Goal: Book appointment/travel/reservation

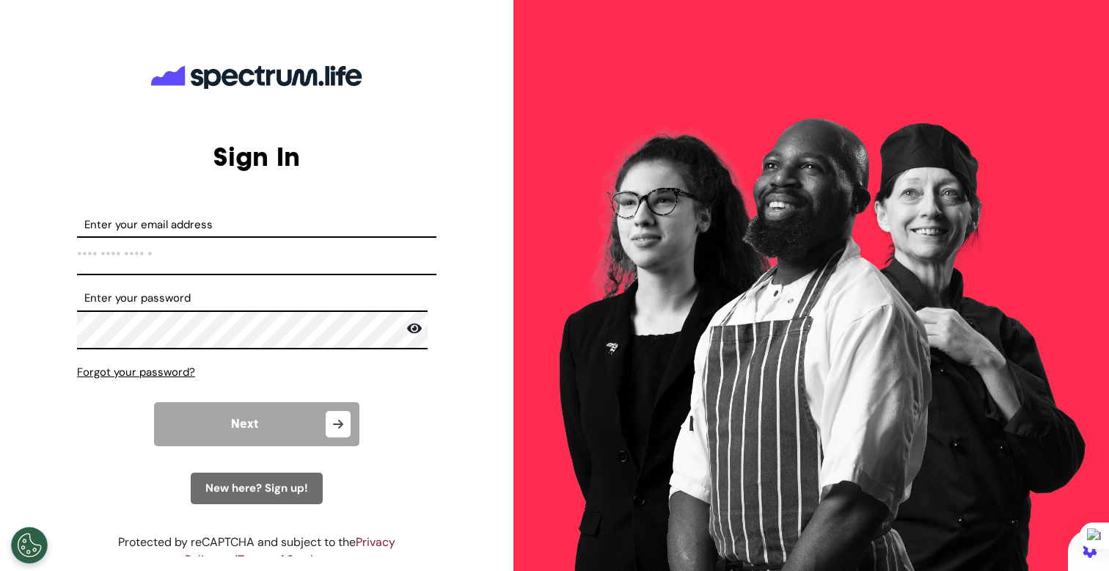
click at [259, 254] on input "Enter your email address" at bounding box center [256, 255] width 359 height 39
type input "**********"
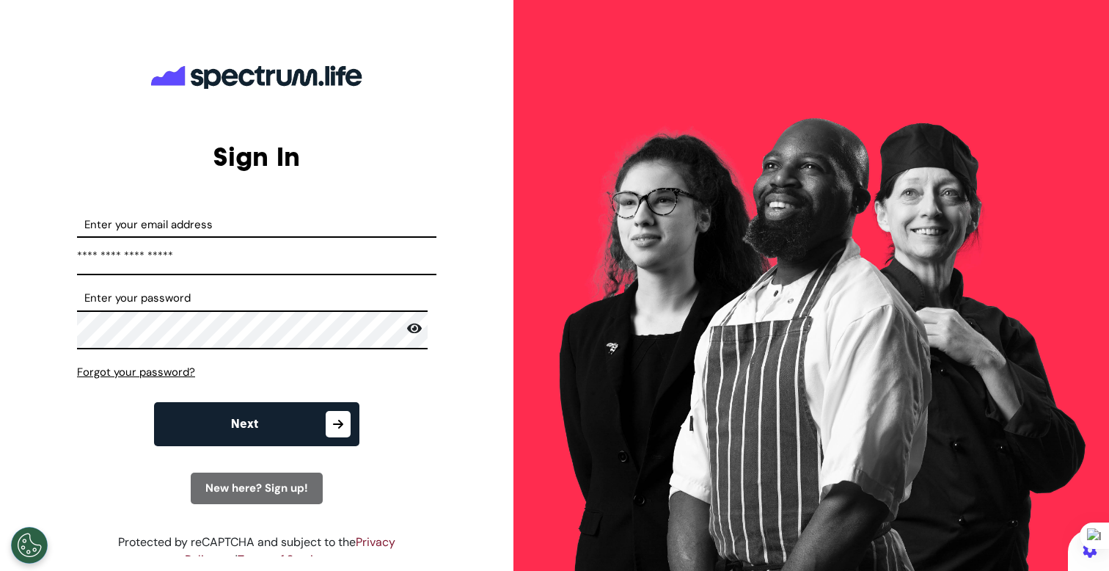
click at [279, 434] on button "Next" at bounding box center [256, 424] width 205 height 44
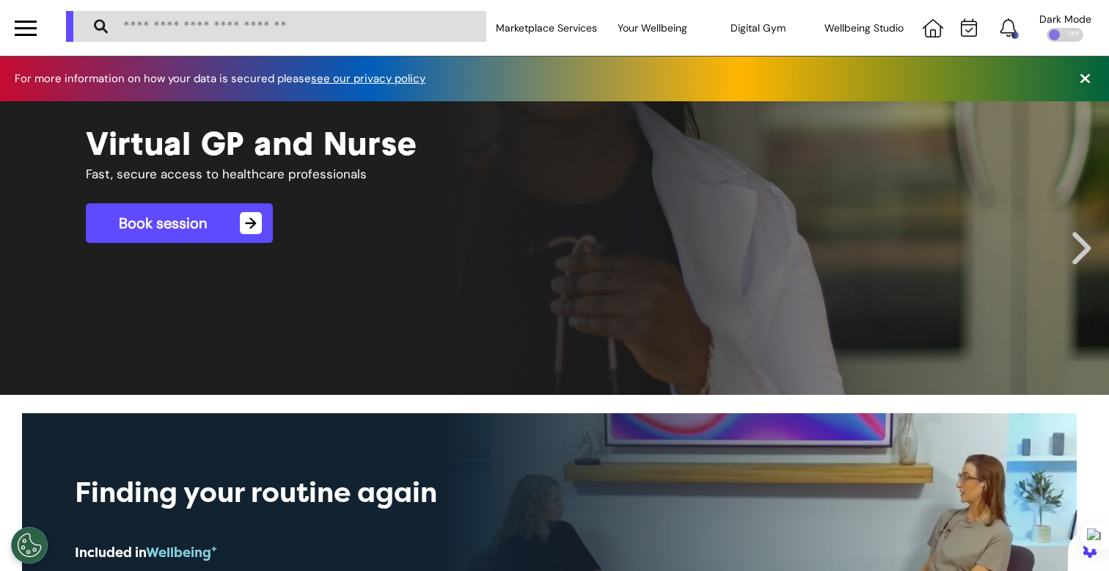
scroll to position [0, 554]
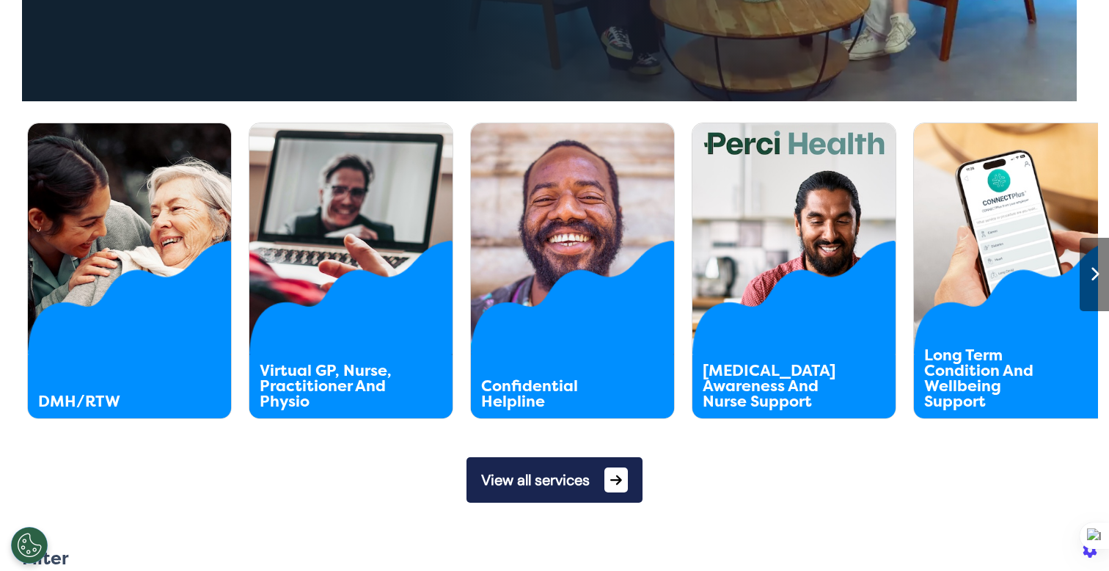
click at [540, 472] on button "View all services" at bounding box center [554, 479] width 176 height 45
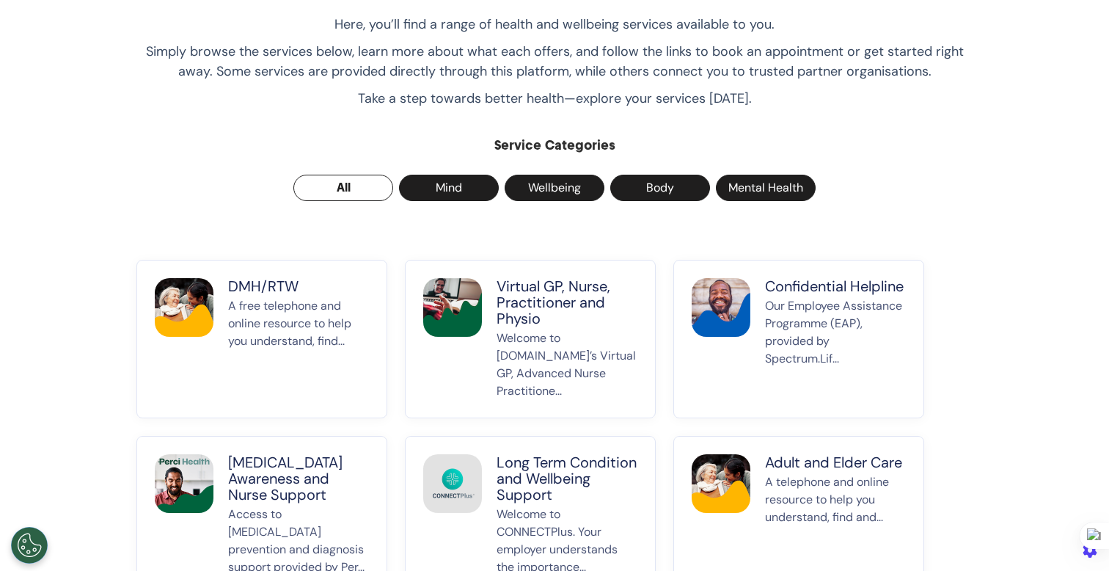
click at [488, 334] on button "Virtual GP, Nurse, Practitioner and Physio Welcome to [DOMAIN_NAME]’s Virtual G…" at bounding box center [530, 339] width 251 height 158
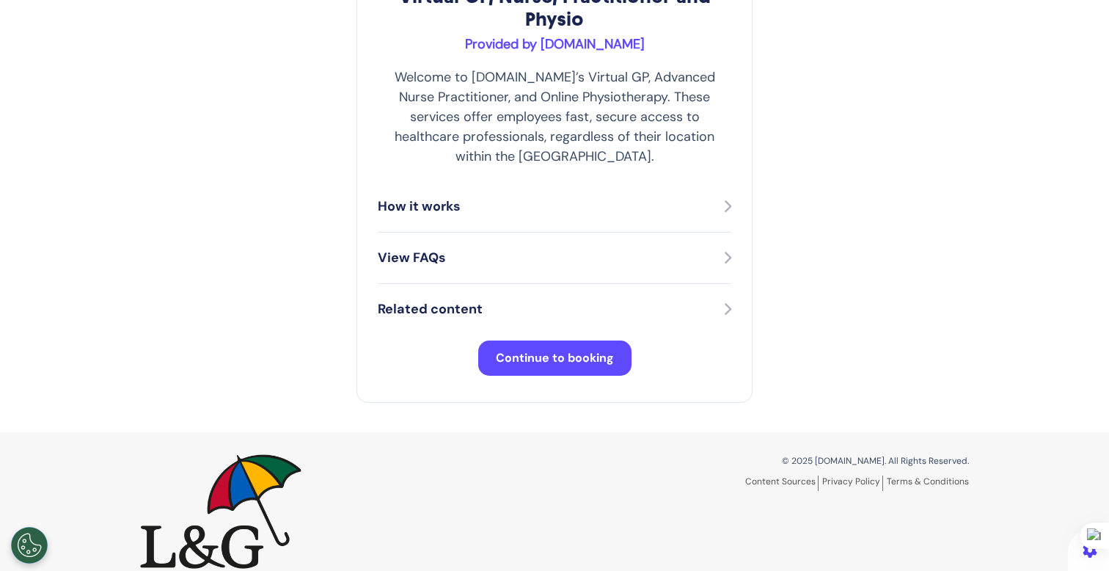
click at [542, 340] on button "Continue to booking" at bounding box center [554, 357] width 153 height 35
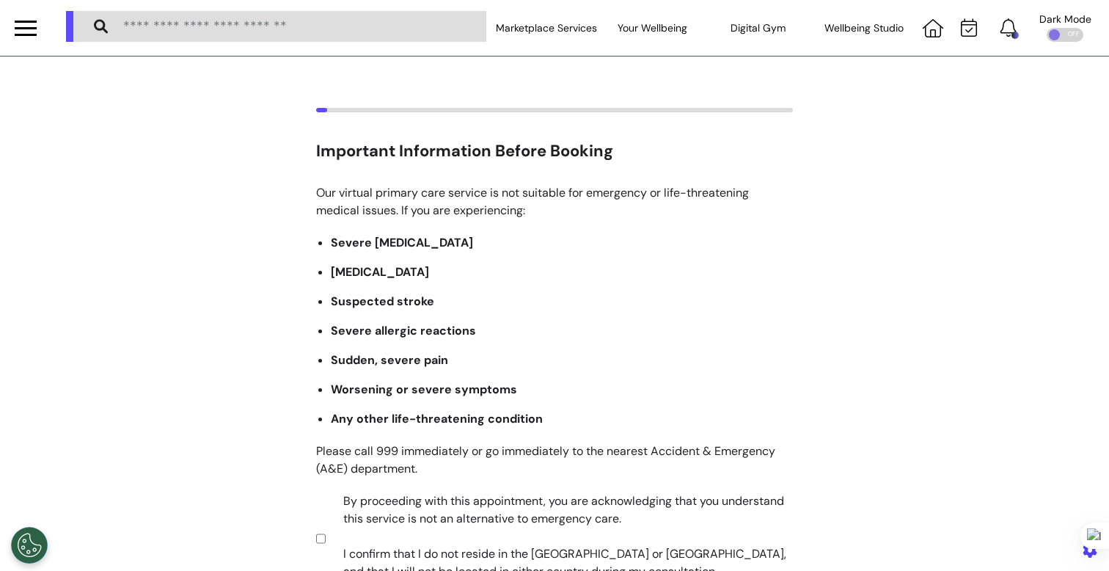
scroll to position [290, 0]
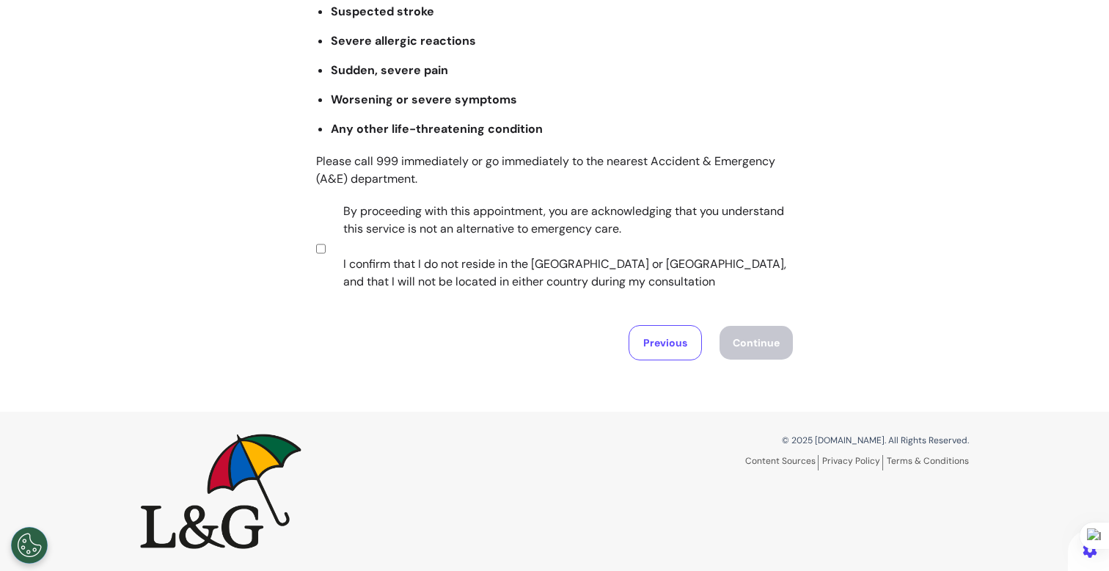
click at [425, 235] on label "By proceeding with this appointment, you are acknowledging that you understand …" at bounding box center [558, 246] width 459 height 88
click at [753, 328] on button "Continue" at bounding box center [756, 343] width 73 height 34
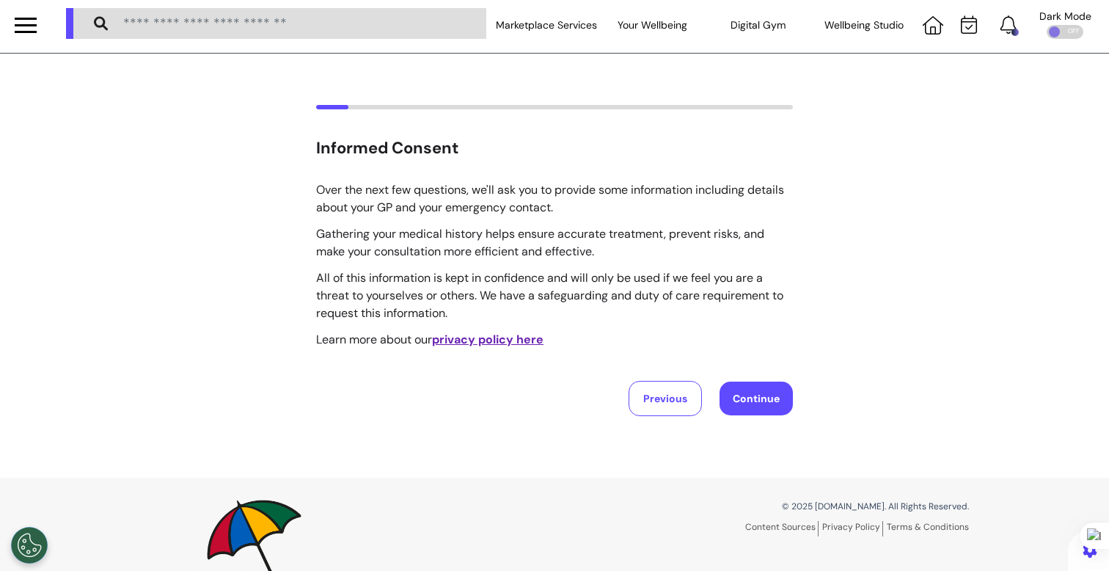
scroll to position [0, 0]
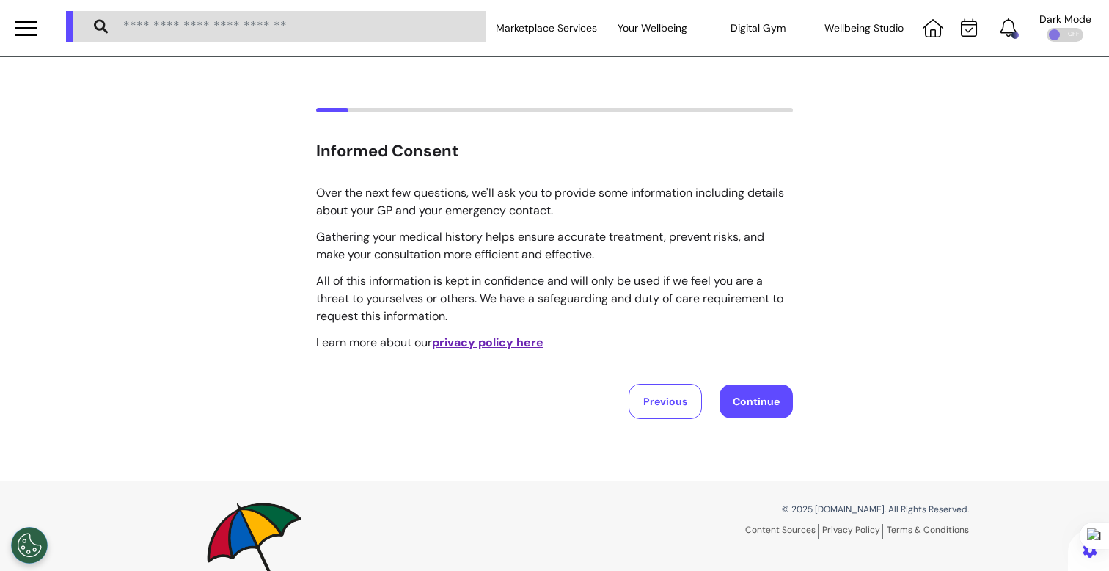
click at [768, 406] on button "Continue" at bounding box center [756, 401] width 73 height 34
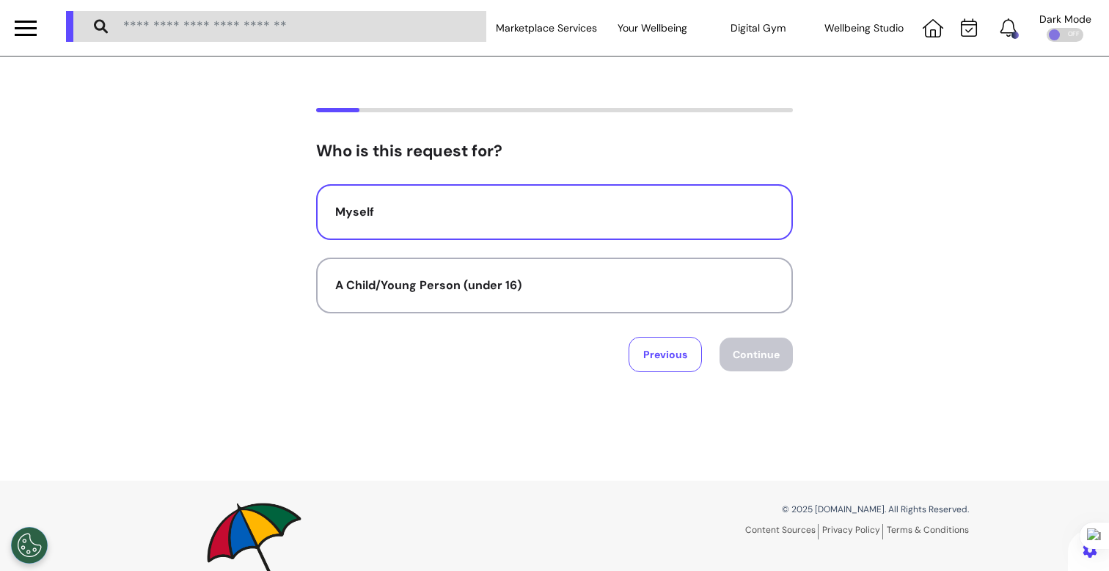
click at [612, 222] on button "Myself" at bounding box center [554, 212] width 477 height 56
click at [751, 359] on button "Continue" at bounding box center [756, 354] width 73 height 34
select select "******"
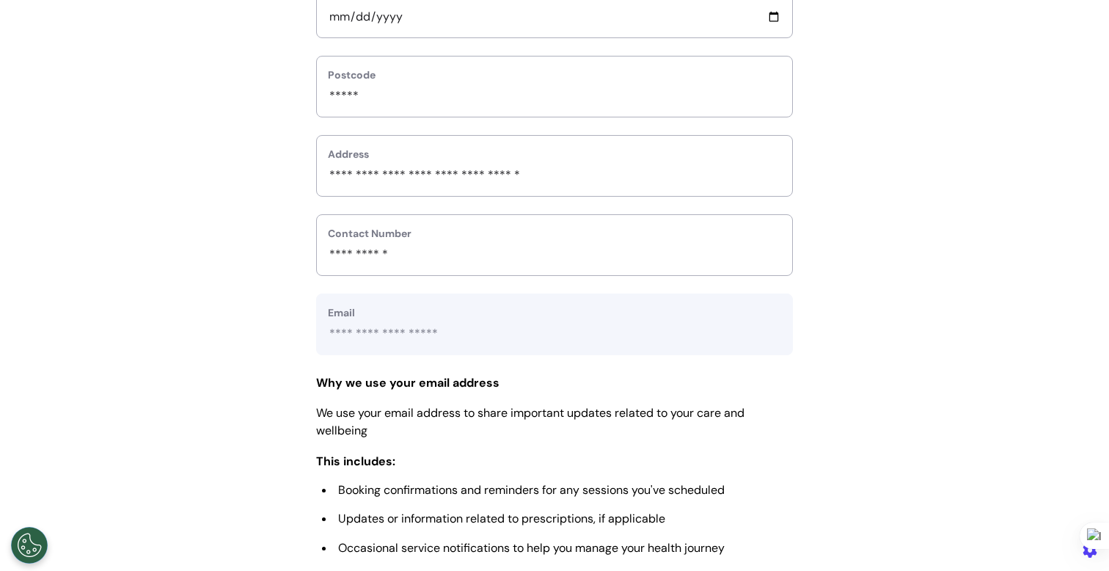
scroll to position [730, 0]
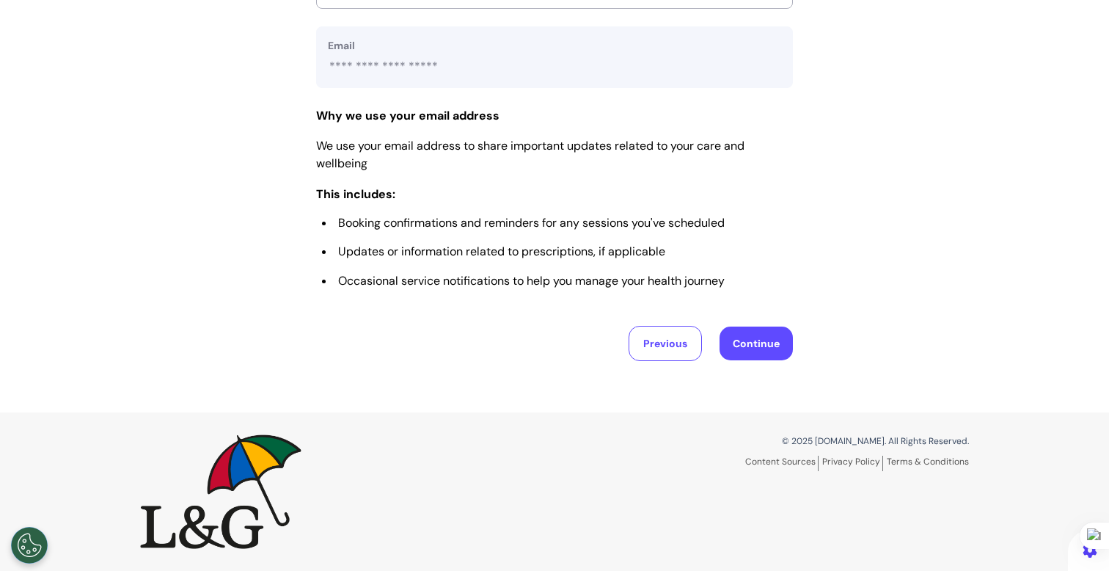
click at [769, 350] on button "Continue" at bounding box center [756, 343] width 73 height 34
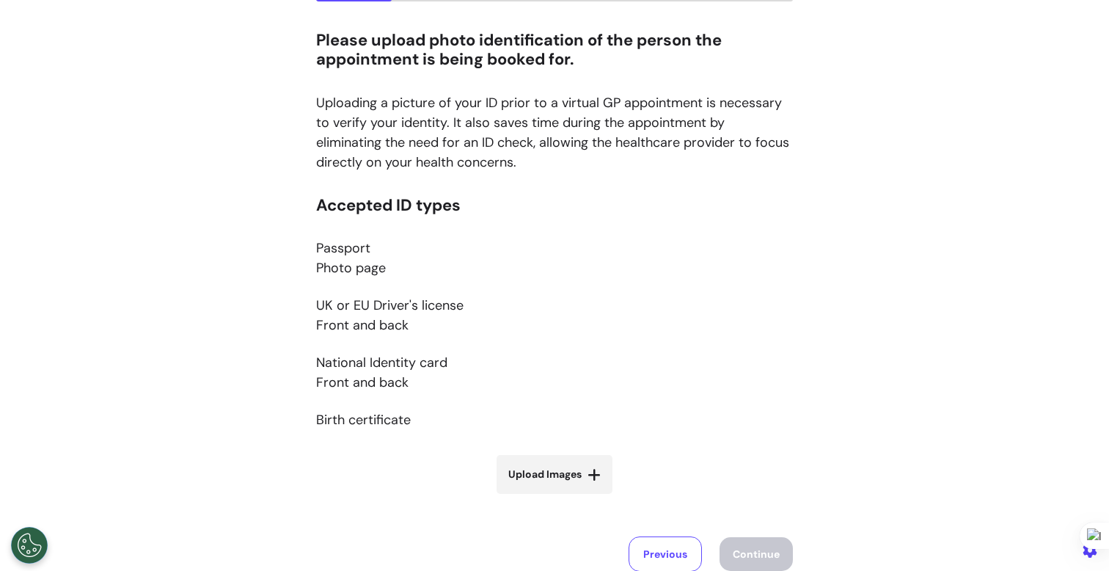
scroll to position [115, 0]
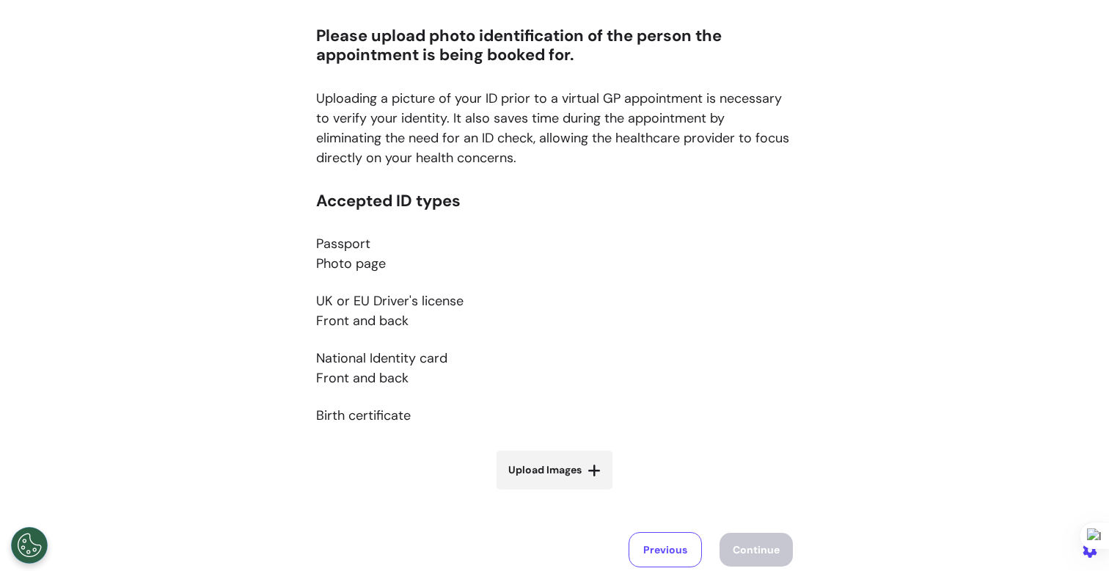
click at [521, 464] on span "Upload Images" at bounding box center [544, 469] width 73 height 15
click at [521, 493] on input "Upload Images" at bounding box center [554, 500] width 175 height 15
type input "**********"
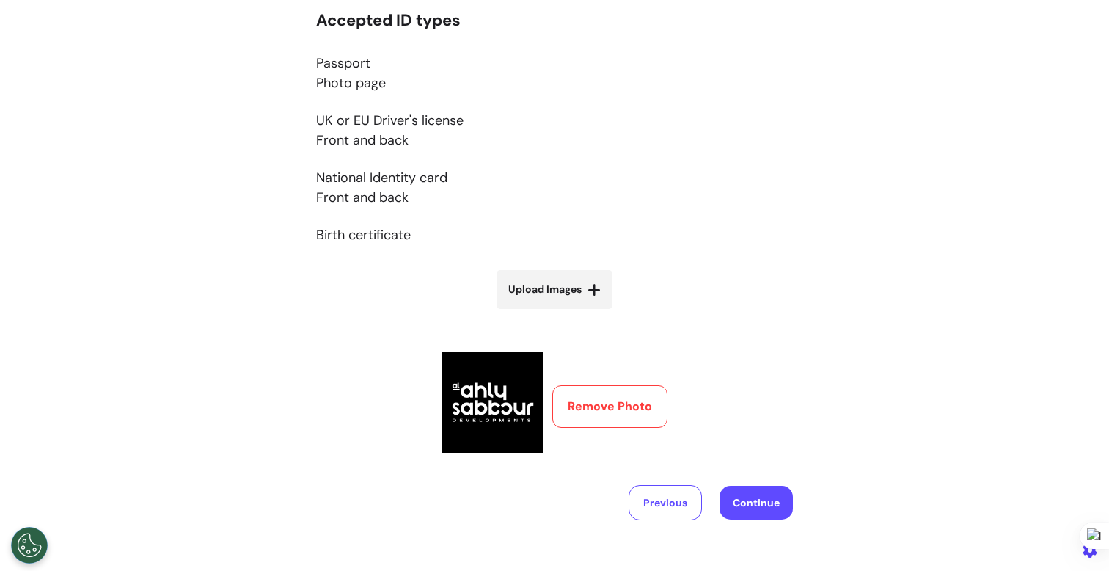
scroll to position [297, 0]
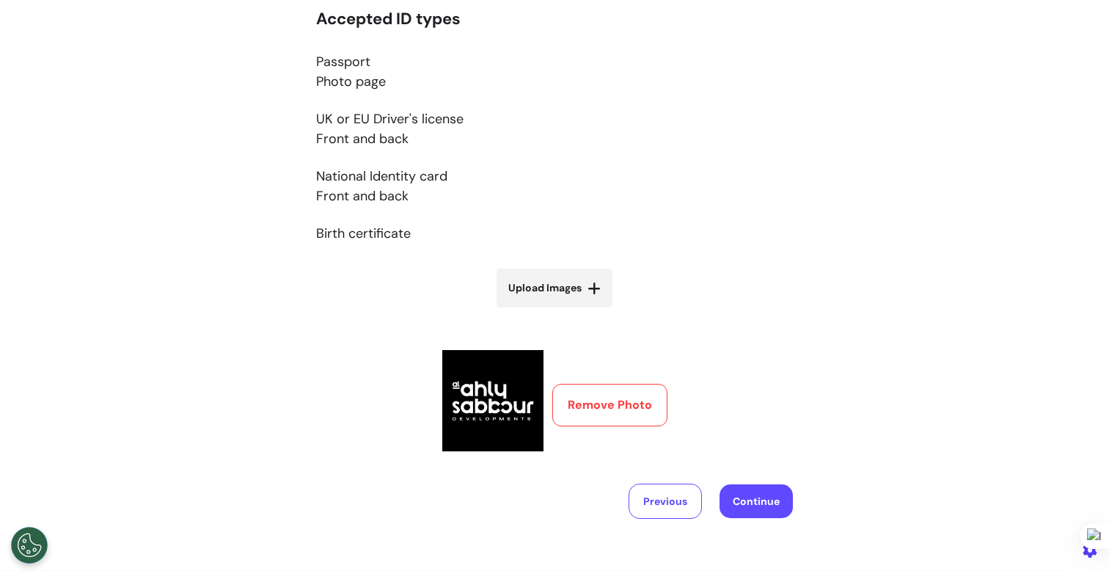
click at [555, 292] on span "Upload Images" at bounding box center [544, 287] width 73 height 15
click at [555, 311] on input "Upload Images" at bounding box center [554, 318] width 175 height 15
type input "**********"
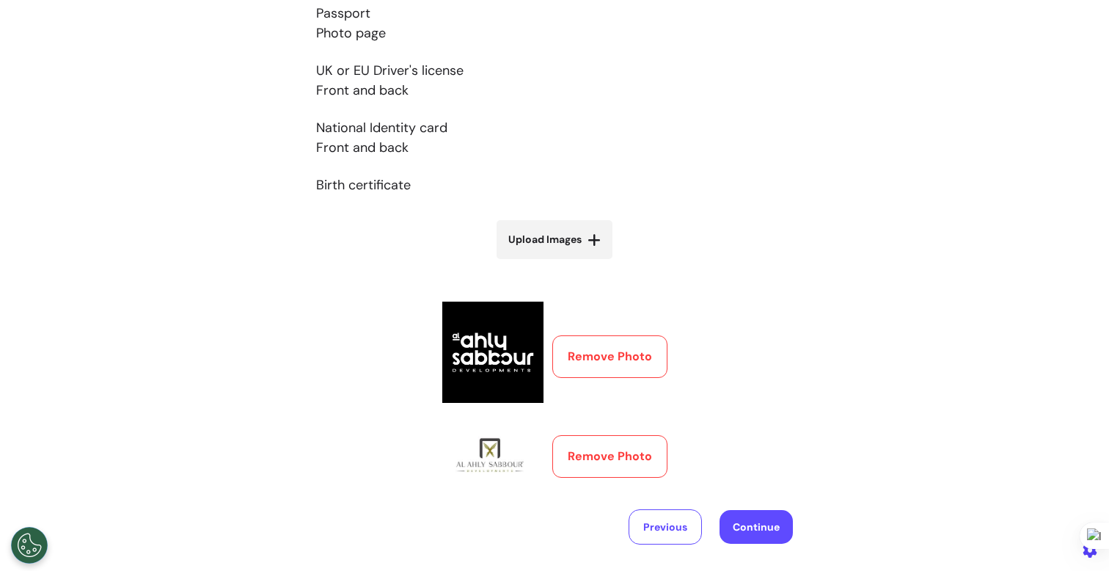
scroll to position [374, 0]
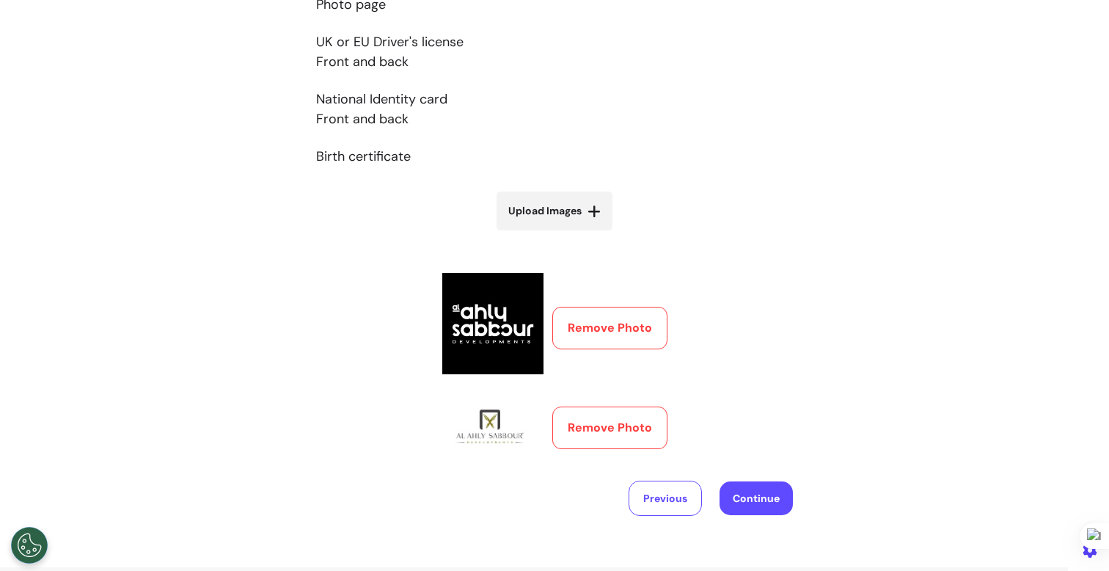
click at [745, 500] on button "Continue" at bounding box center [756, 498] width 73 height 34
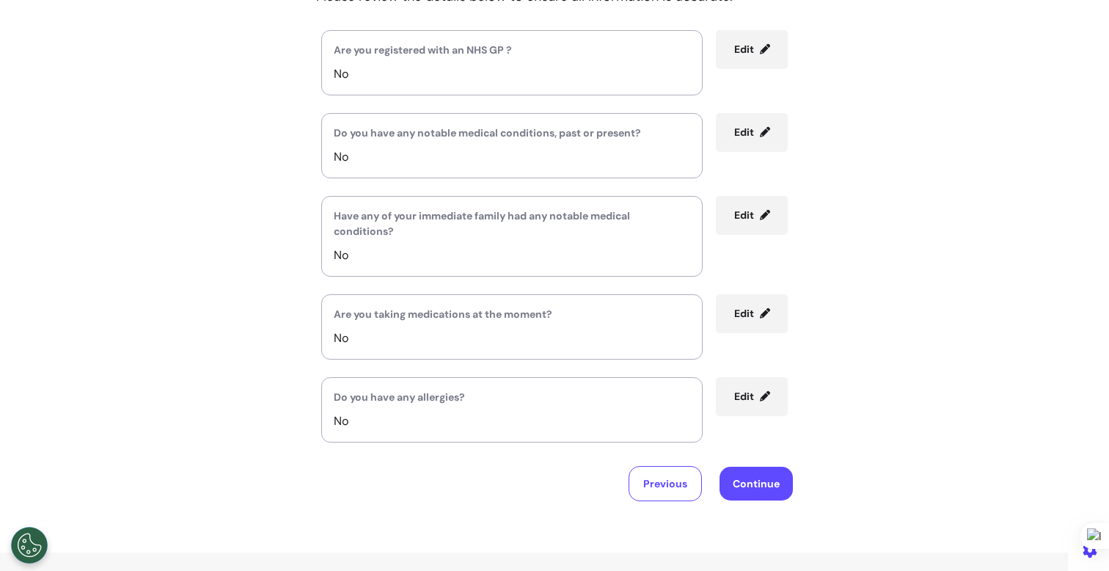
scroll to position [338, 0]
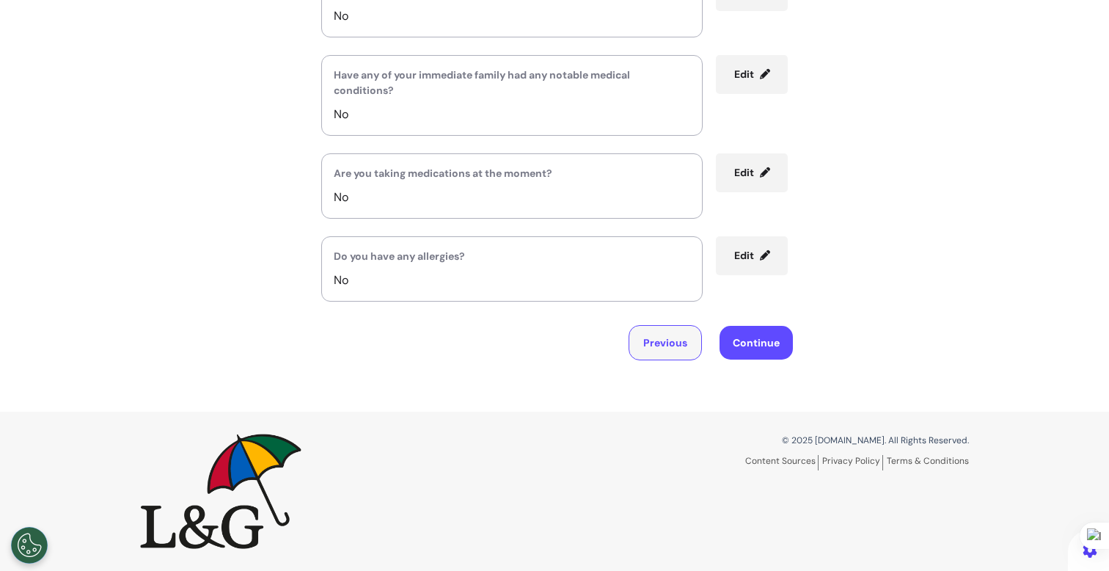
click at [665, 339] on button "Previous" at bounding box center [665, 342] width 73 height 35
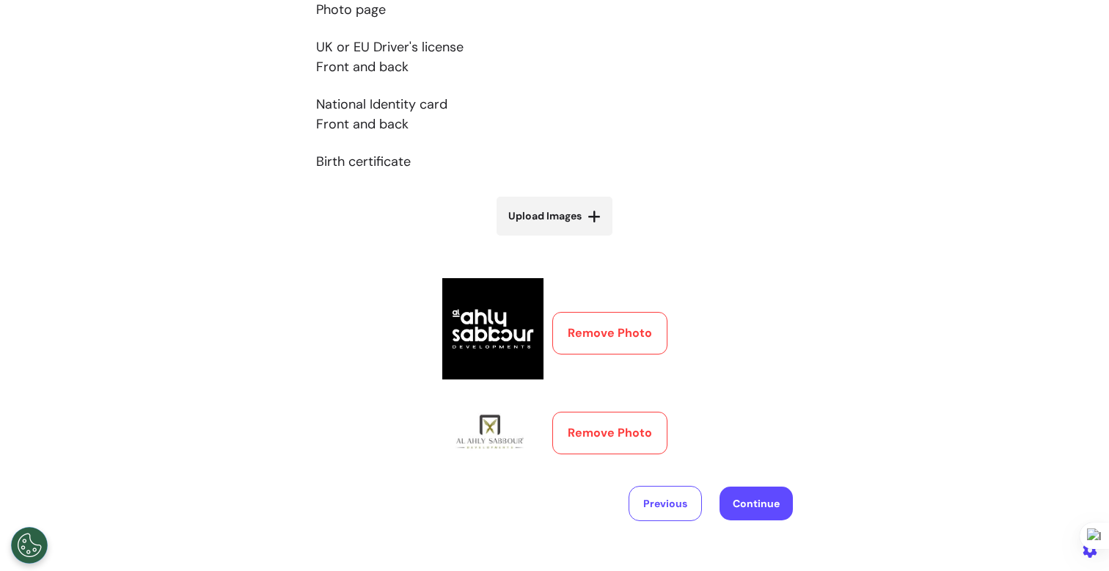
scroll to position [382, 0]
